Goal: Information Seeking & Learning: Learn about a topic

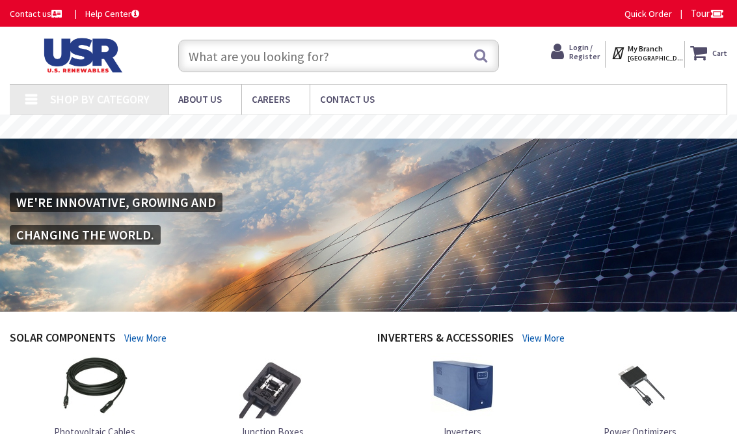
type input "[PERSON_NAME][GEOGRAPHIC_DATA], [STREET_ADDRESS][PERSON_NAME]"
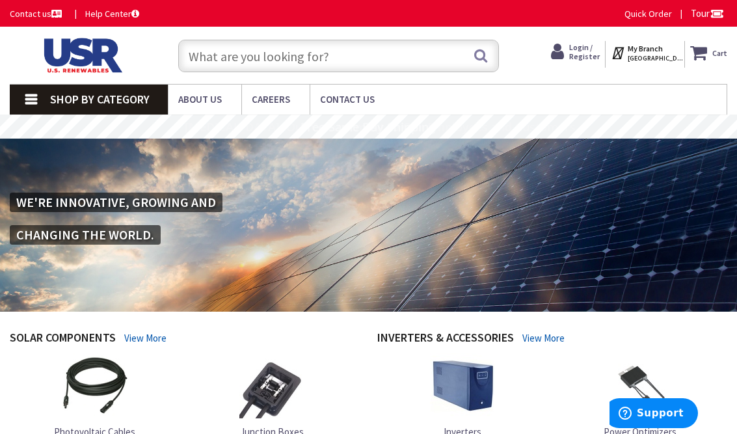
click at [280, 53] on input "text" at bounding box center [338, 56] width 321 height 33
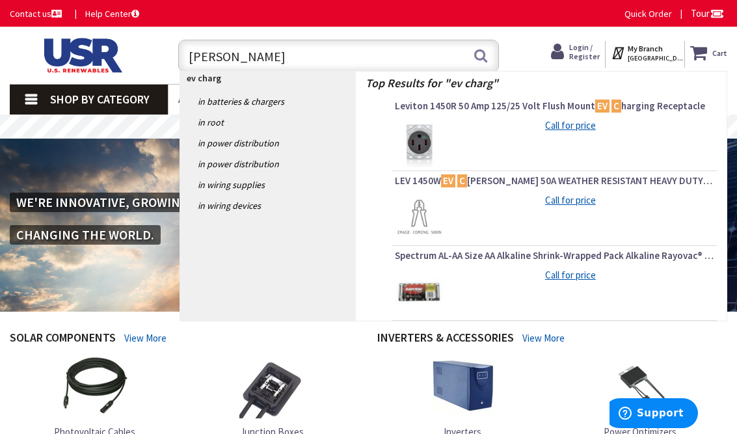
type input "ev charging"
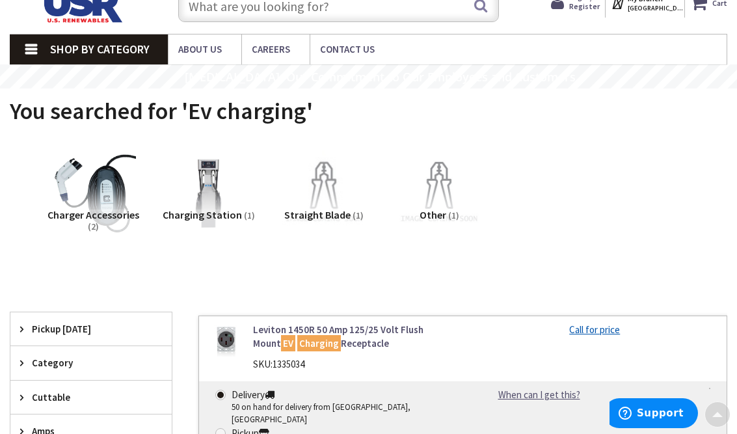
scroll to position [18, 0]
